Goal: Participate in discussion: Engage in conversation with other users on a specific topic

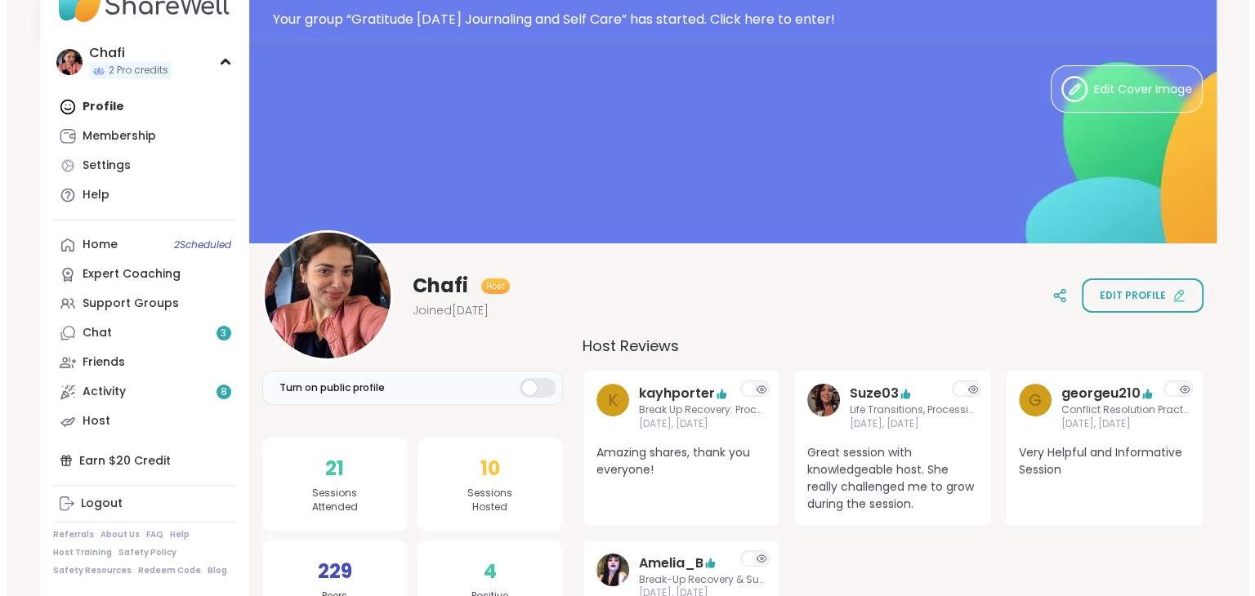
scroll to position [52, 0]
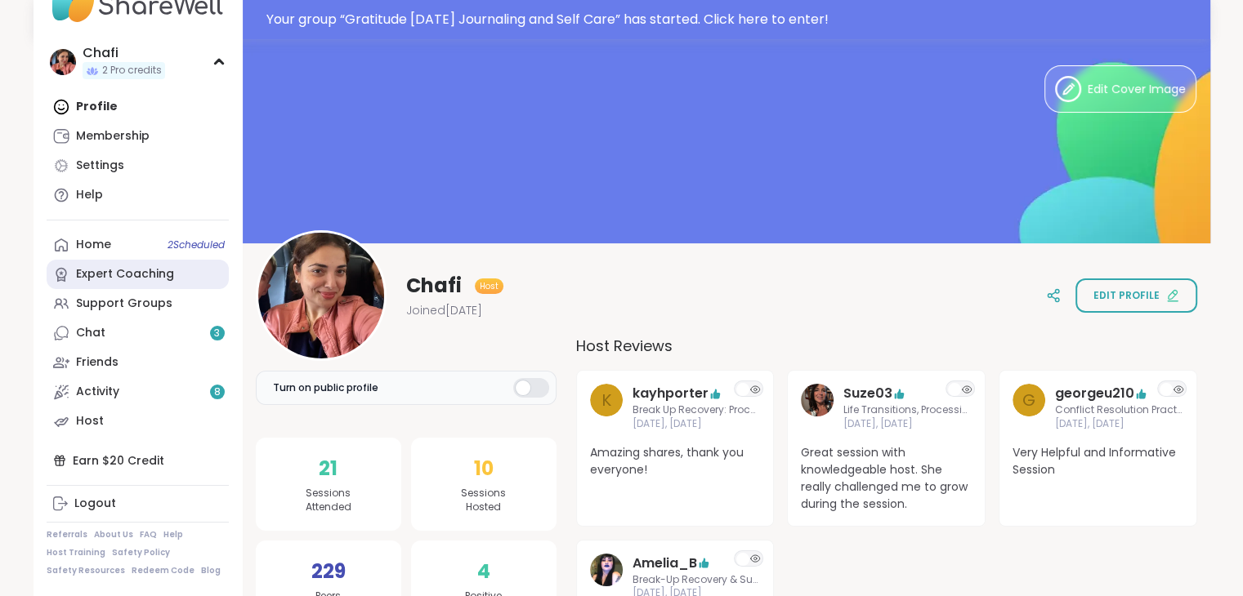
click at [105, 261] on link "Expert Coaching" at bounding box center [138, 274] width 182 height 29
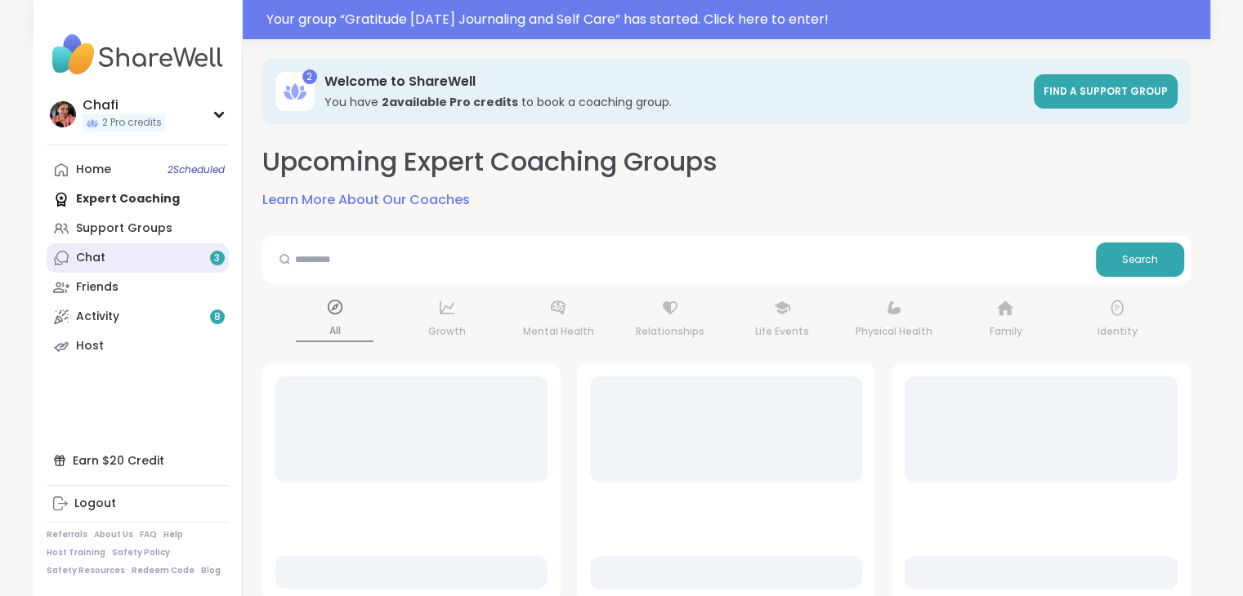
click at [92, 253] on div "Chat 3" at bounding box center [90, 258] width 29 height 16
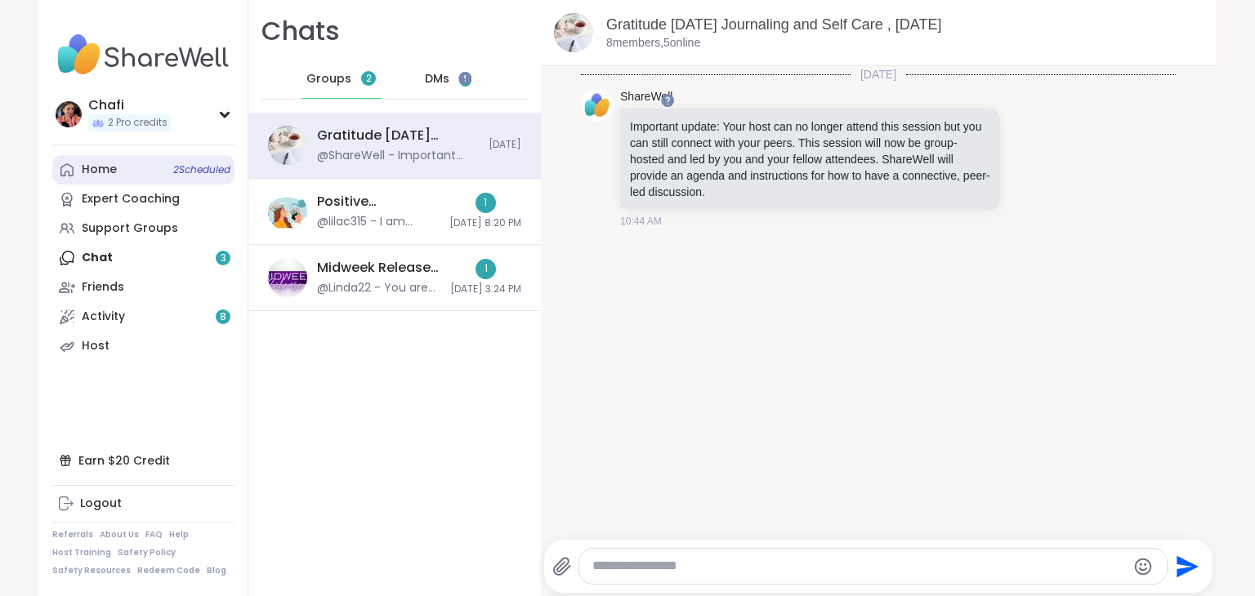
click at [83, 163] on div "Home 2 Scheduled" at bounding box center [99, 170] width 35 height 16
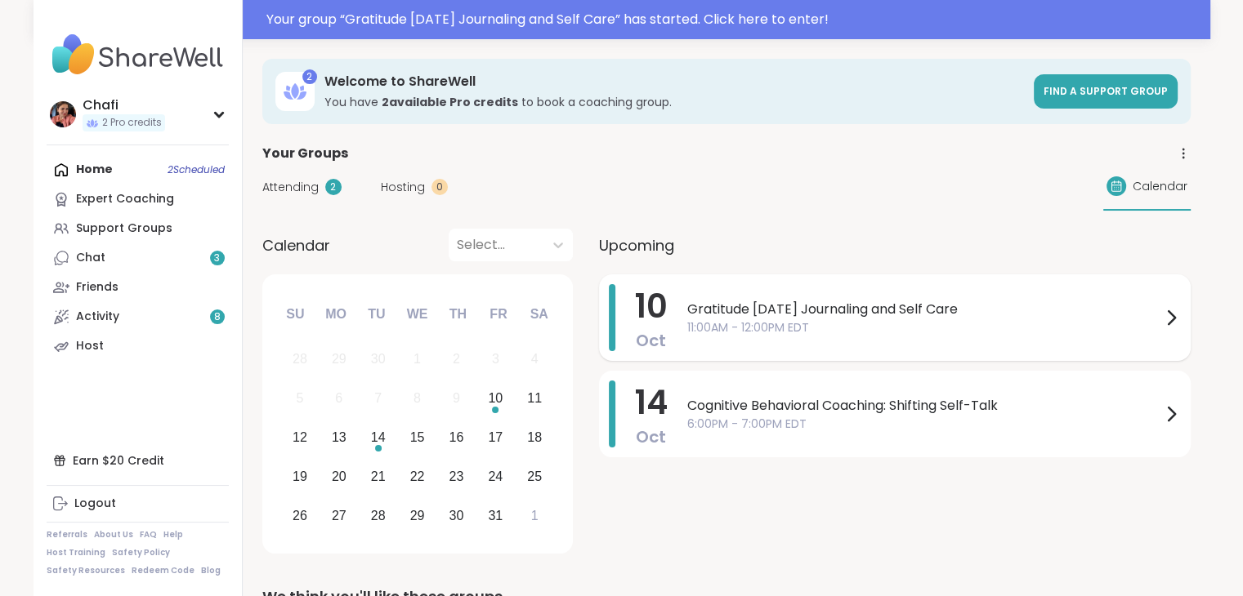
click at [786, 328] on span "11:00AM - 12:00PM EDT" at bounding box center [924, 327] width 474 height 17
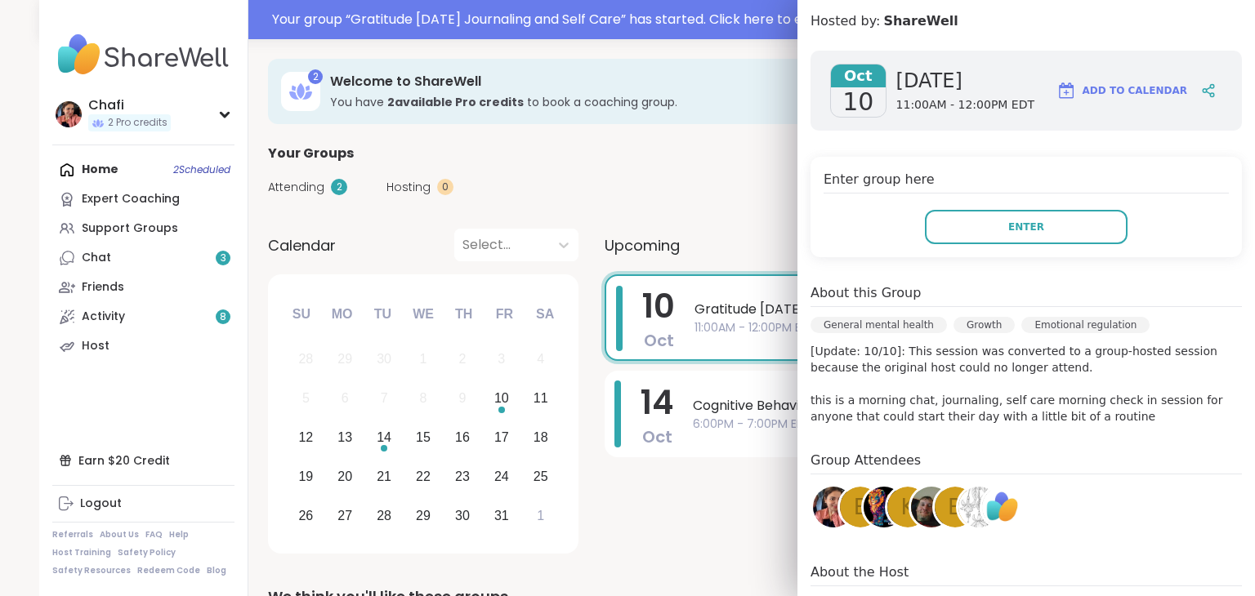
scroll to position [334, 0]
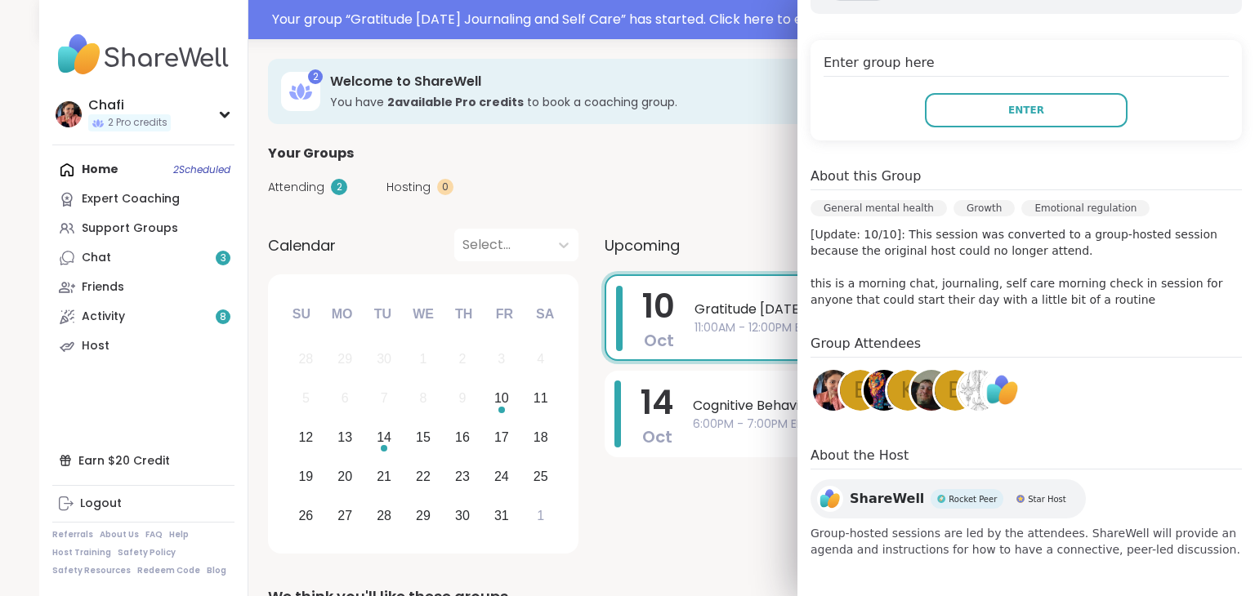
click at [840, 391] on div "e" at bounding box center [860, 390] width 41 height 41
click at [900, 392] on span "K" at bounding box center [907, 391] width 14 height 32
click at [948, 383] on span "b" at bounding box center [955, 391] width 15 height 32
click at [962, 390] on img at bounding box center [978, 390] width 41 height 41
click at [1010, 115] on span "Enter" at bounding box center [1026, 110] width 36 height 15
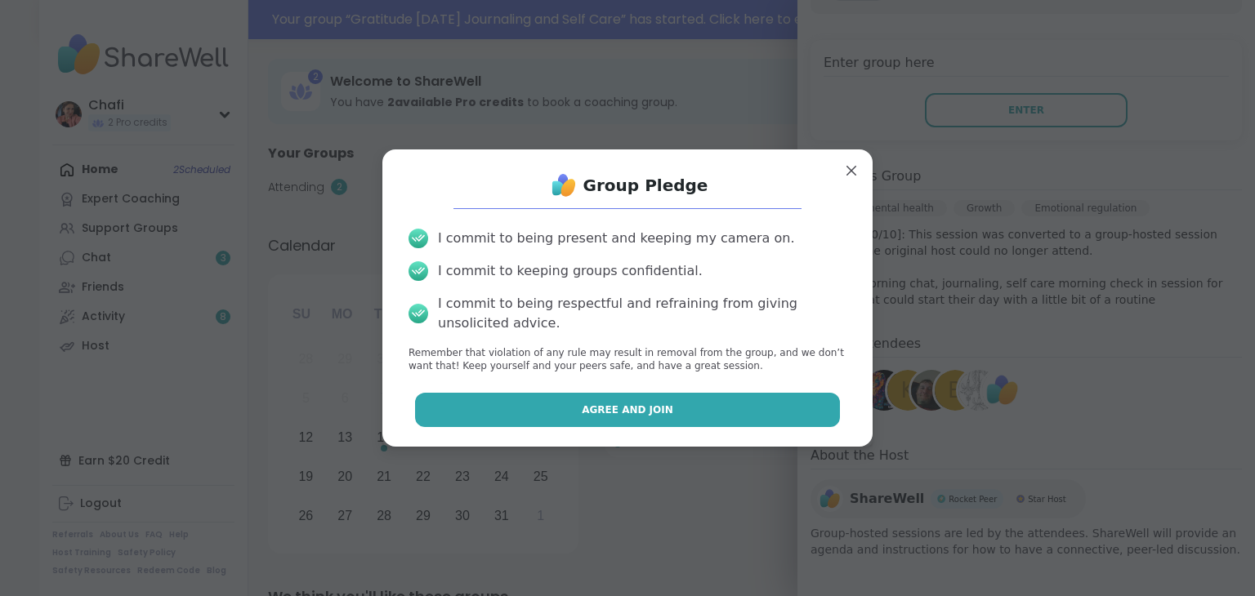
click at [761, 403] on button "Agree and Join" at bounding box center [628, 410] width 426 height 34
